Goal: Use online tool/utility: Utilize a website feature to perform a specific function

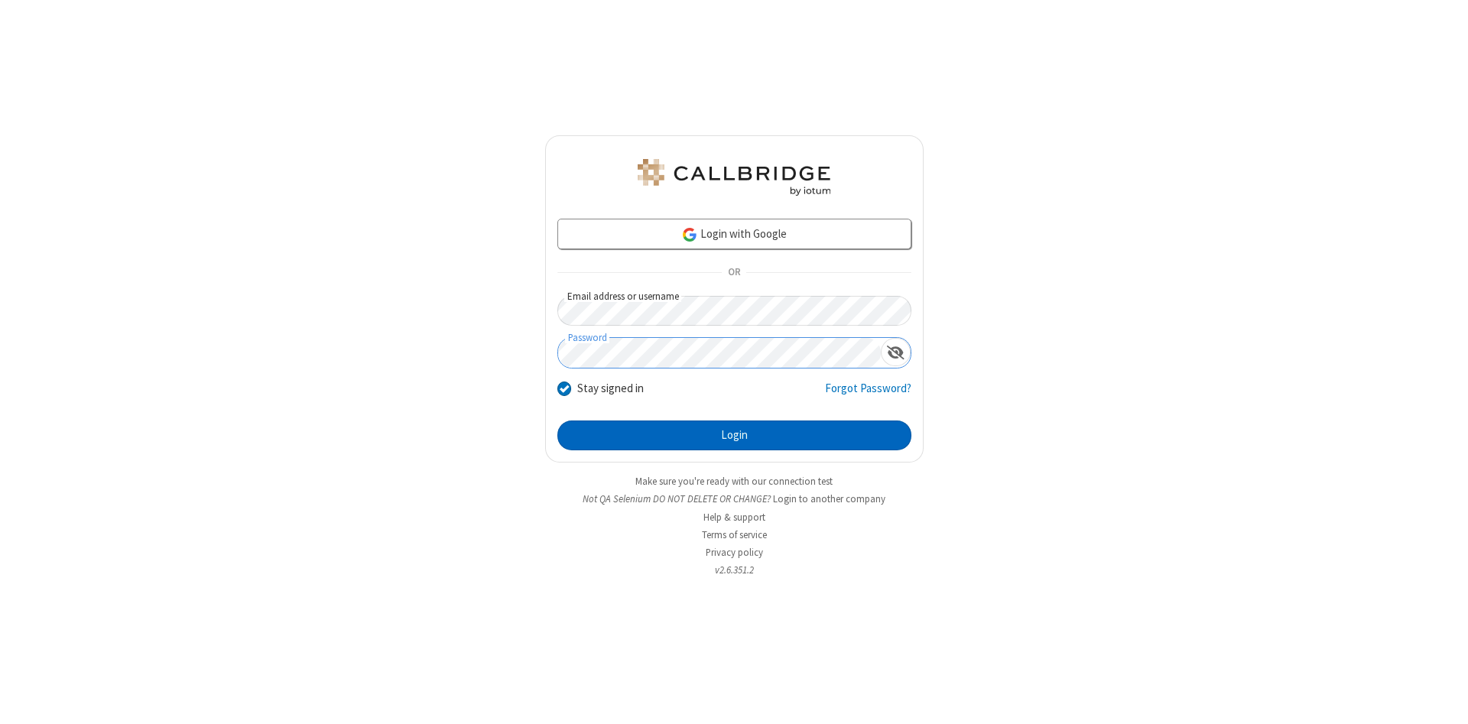
click at [734, 436] on button "Login" at bounding box center [734, 436] width 354 height 31
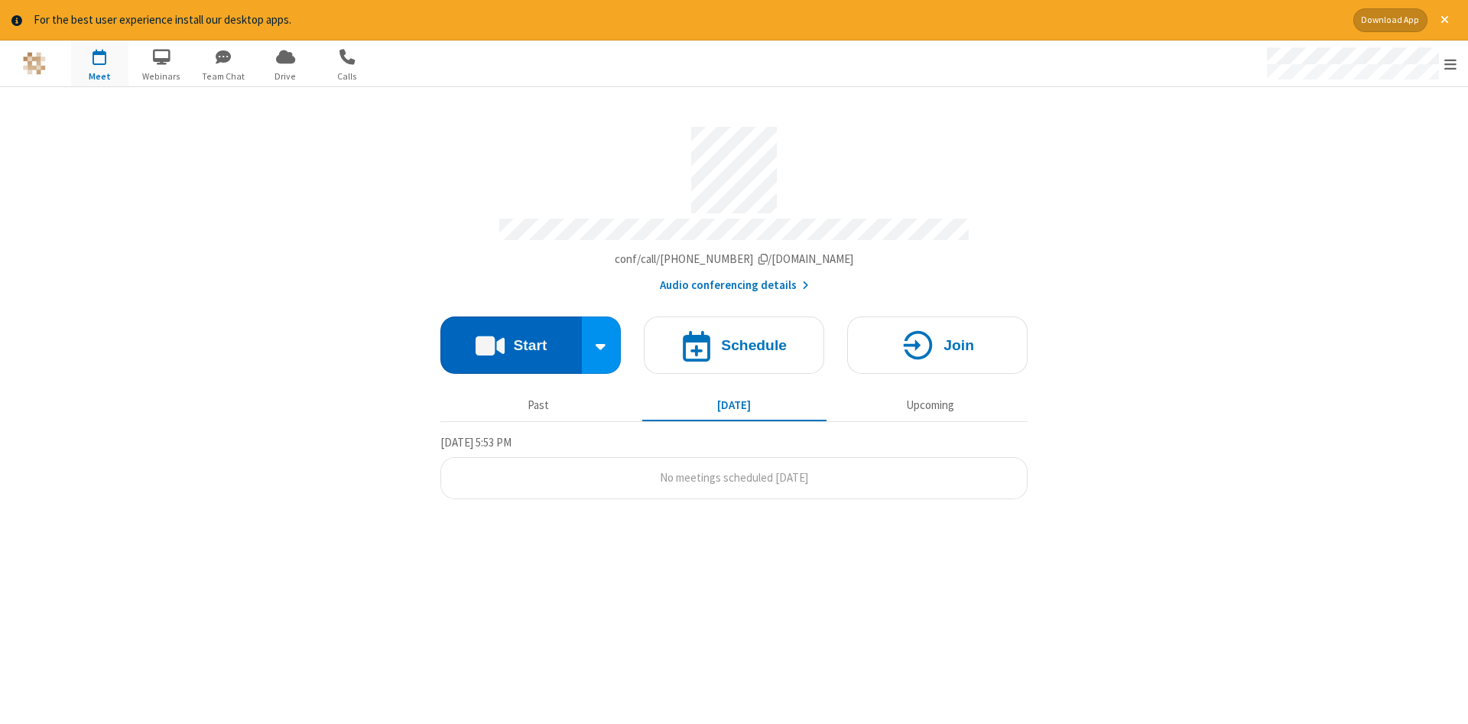
click at [511, 340] on button "Start" at bounding box center [510, 345] width 141 height 57
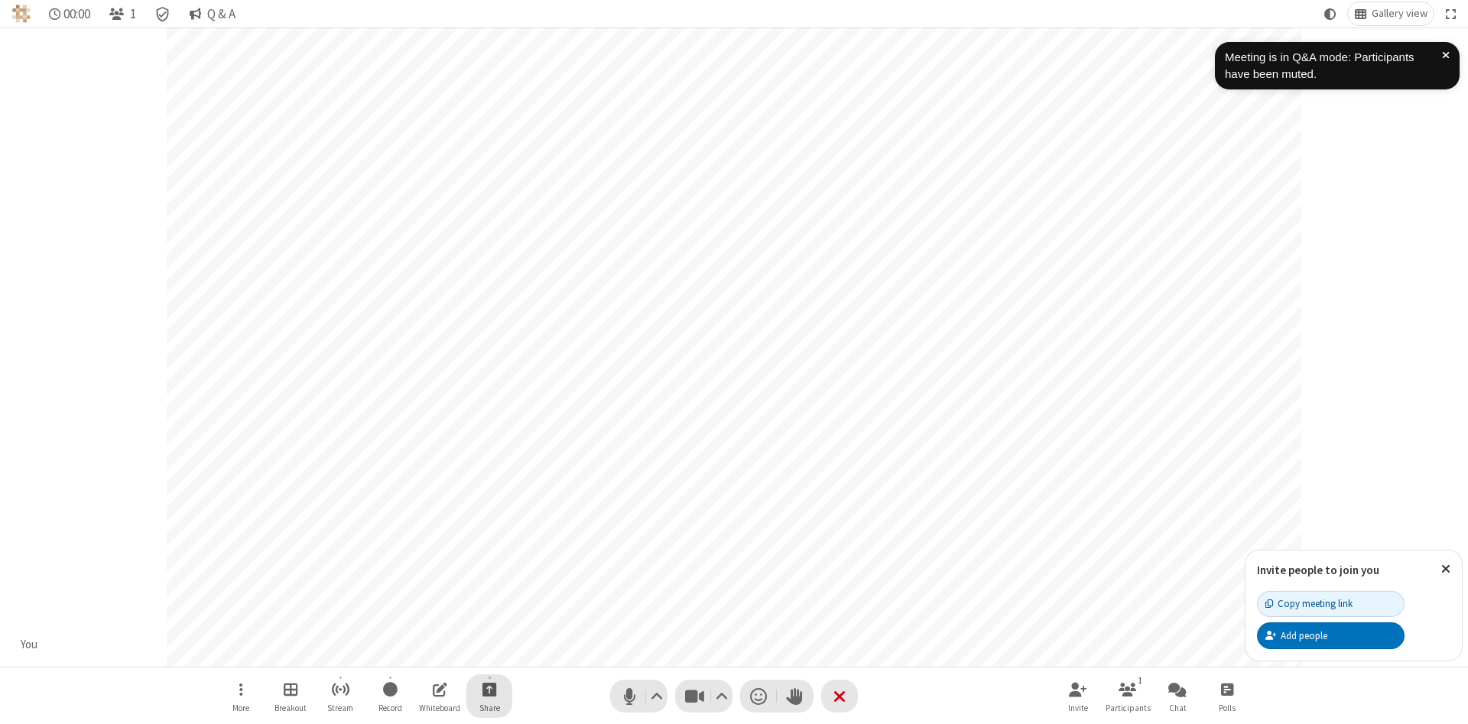
click at [489, 689] on span "Start sharing" at bounding box center [489, 689] width 15 height 19
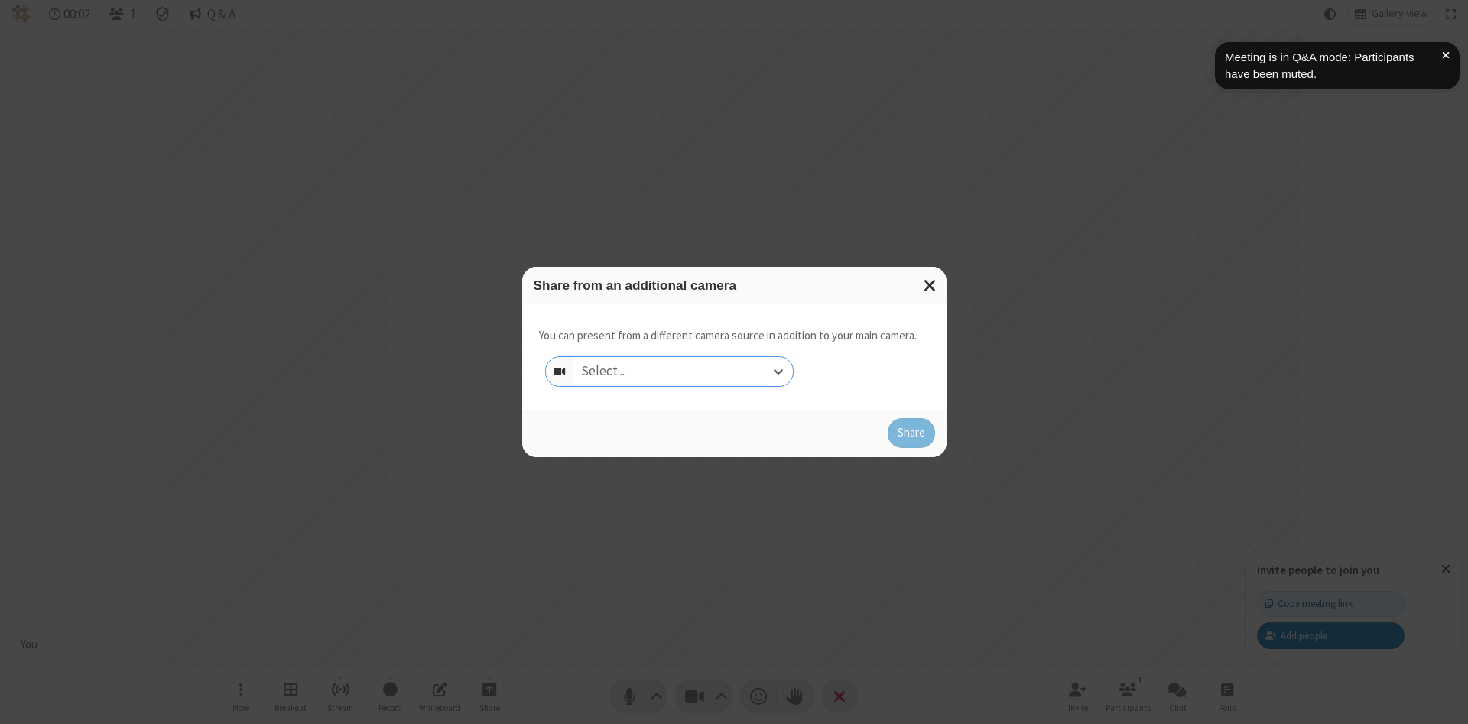
click at [683, 371] on div "Select..." at bounding box center [682, 371] width 219 height 29
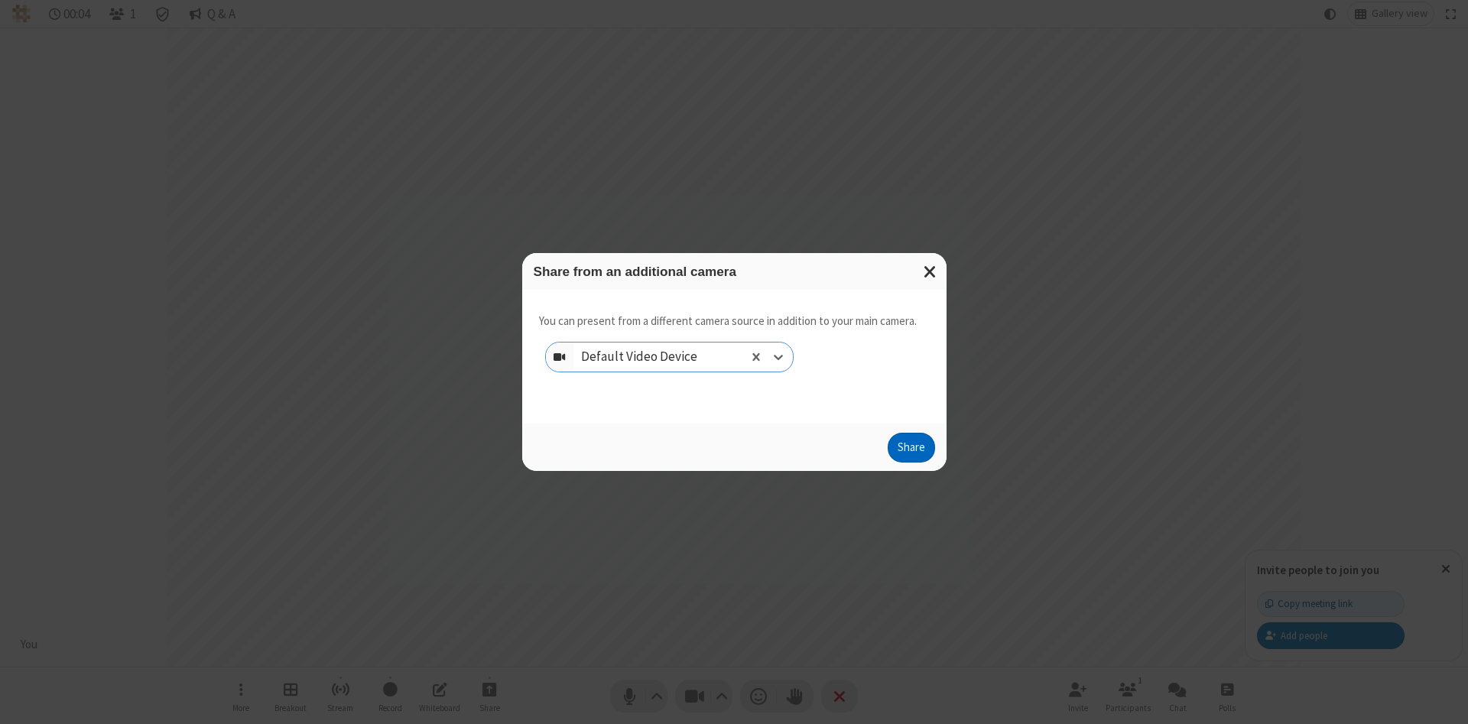
click at [911, 451] on button "Share" at bounding box center [911, 448] width 47 height 31
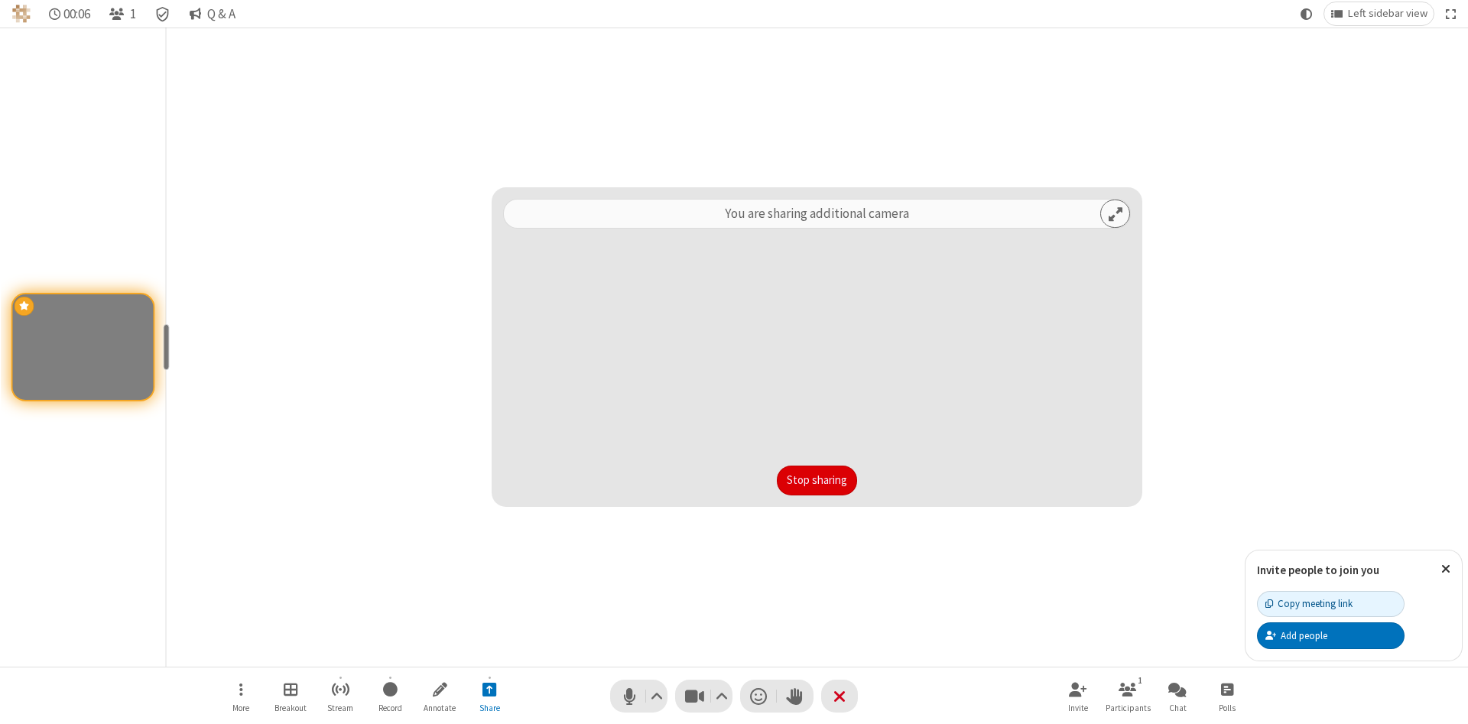
click at [777, 480] on button "Stop sharing" at bounding box center [817, 481] width 80 height 31
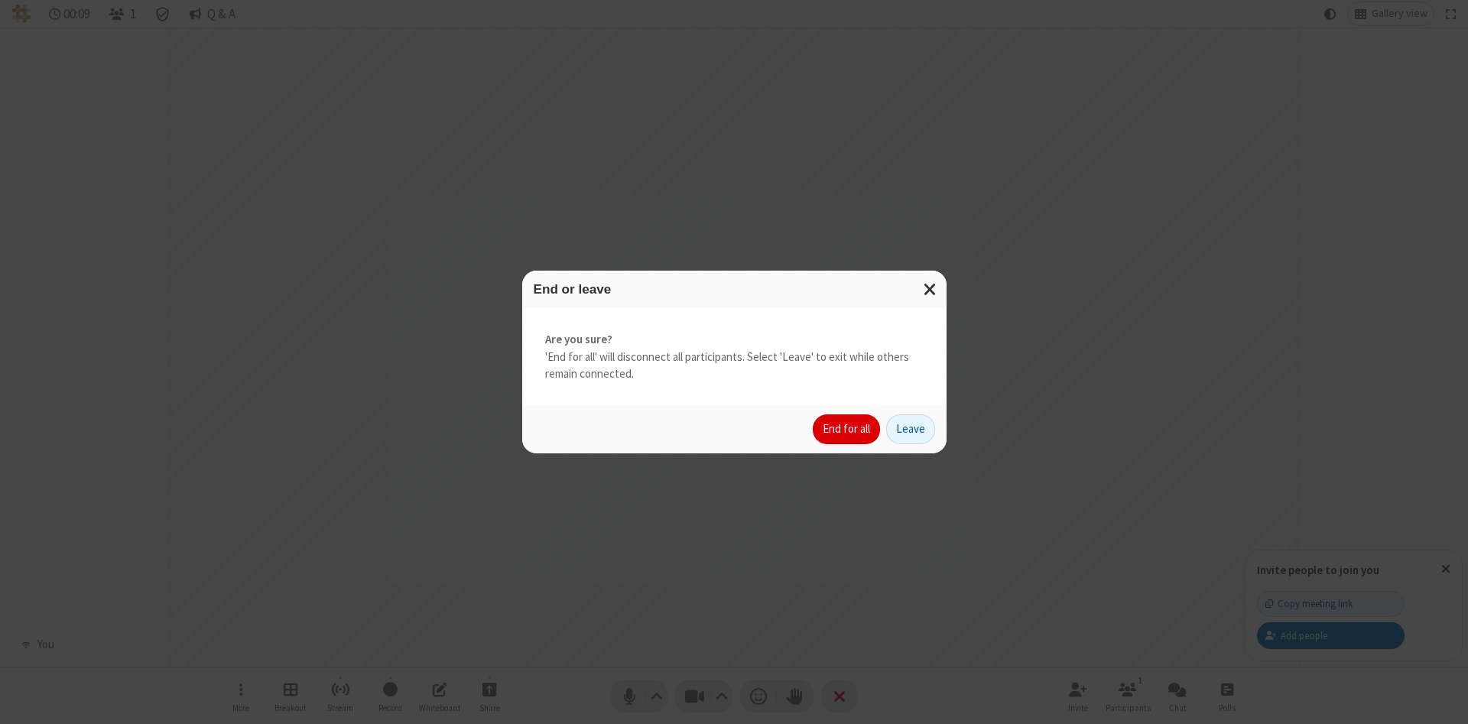
click at [847, 429] on button "End for all" at bounding box center [846, 429] width 67 height 31
